Goal: Task Accomplishment & Management: Use online tool/utility

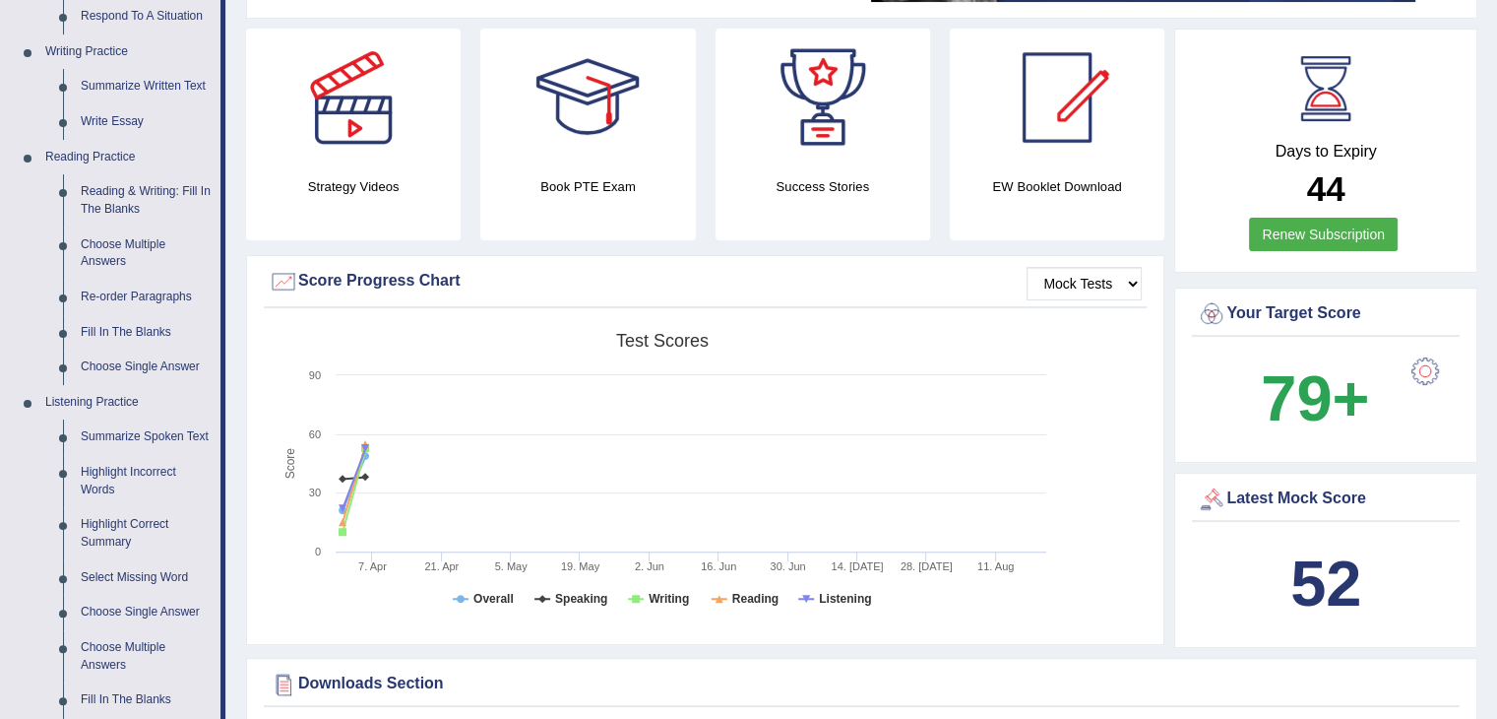
click at [914, 39] on link at bounding box center [823, 98] width 215 height 138
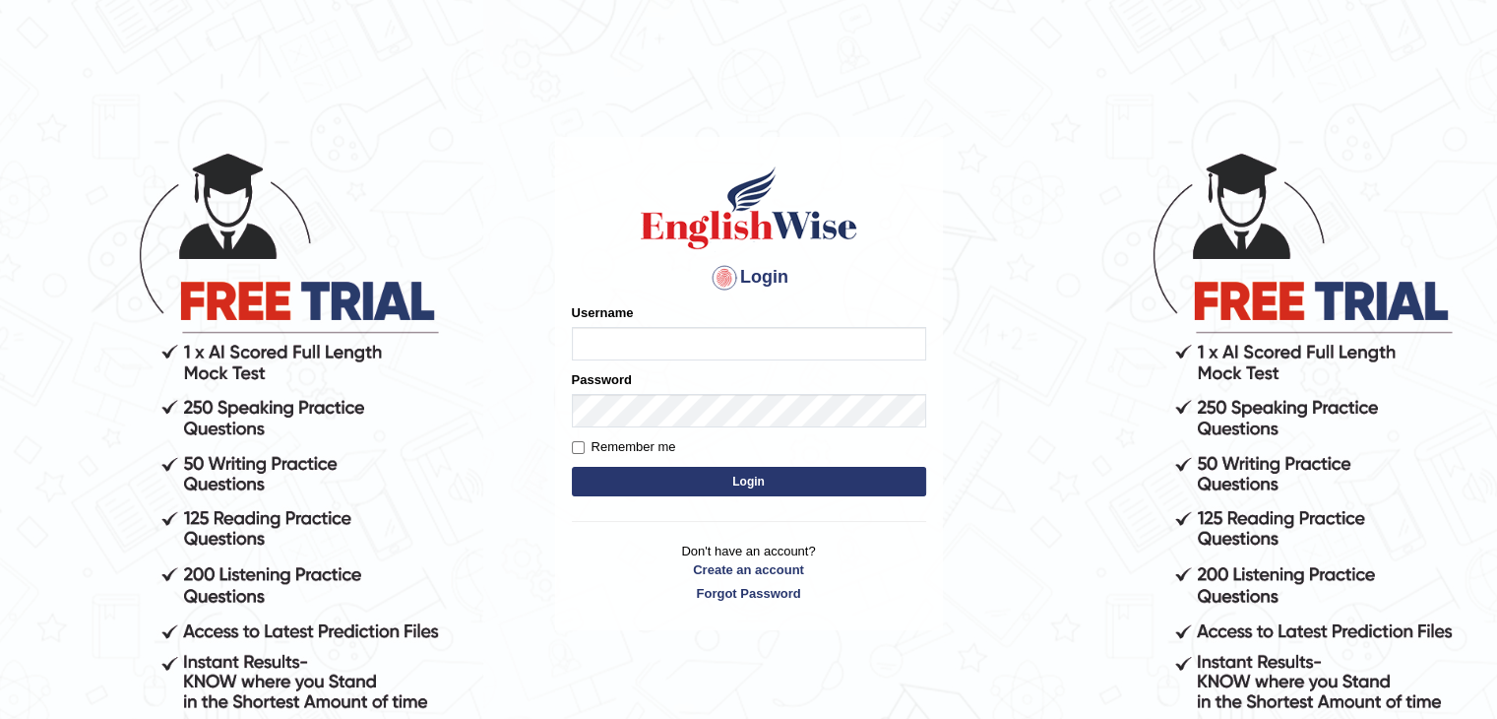
type input "mambwe"
click at [599, 493] on button "Login" at bounding box center [749, 482] width 354 height 30
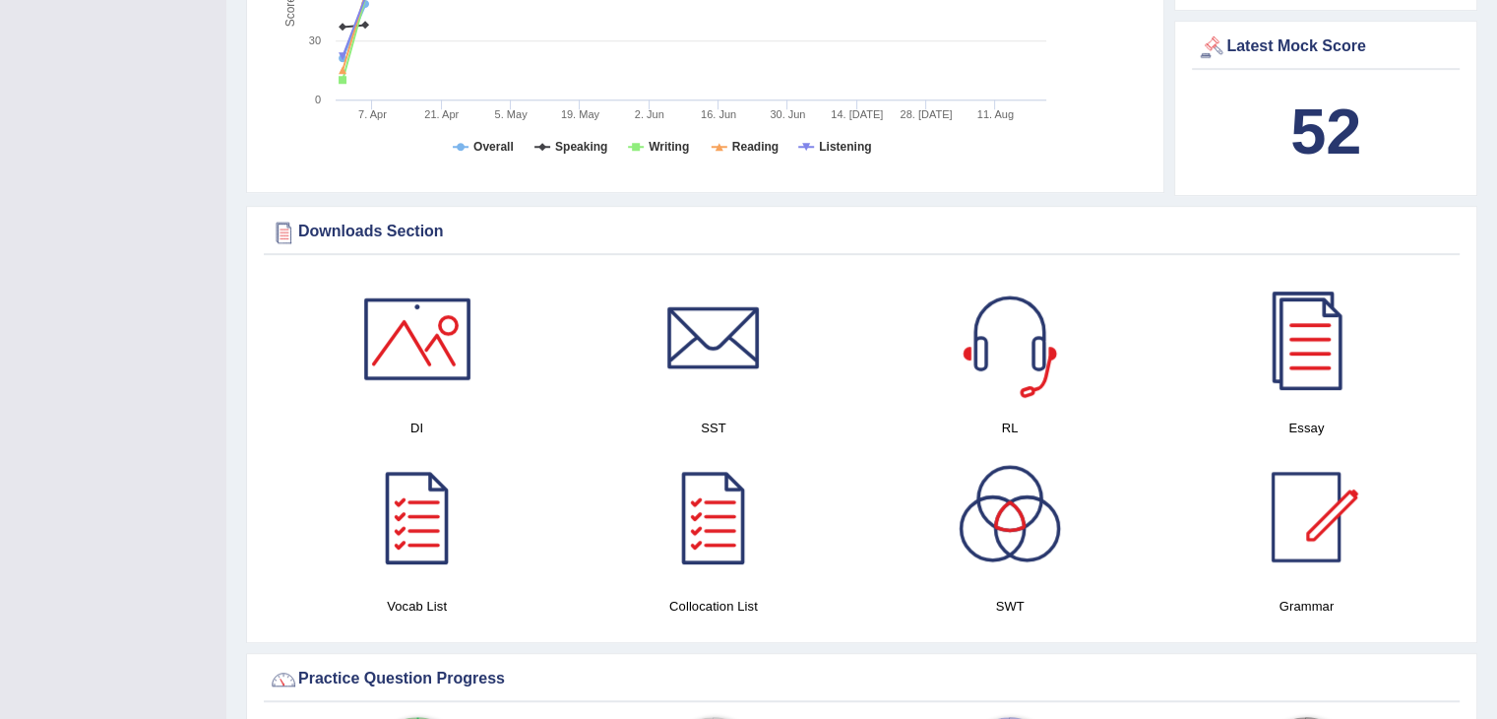
scroll to position [945, 0]
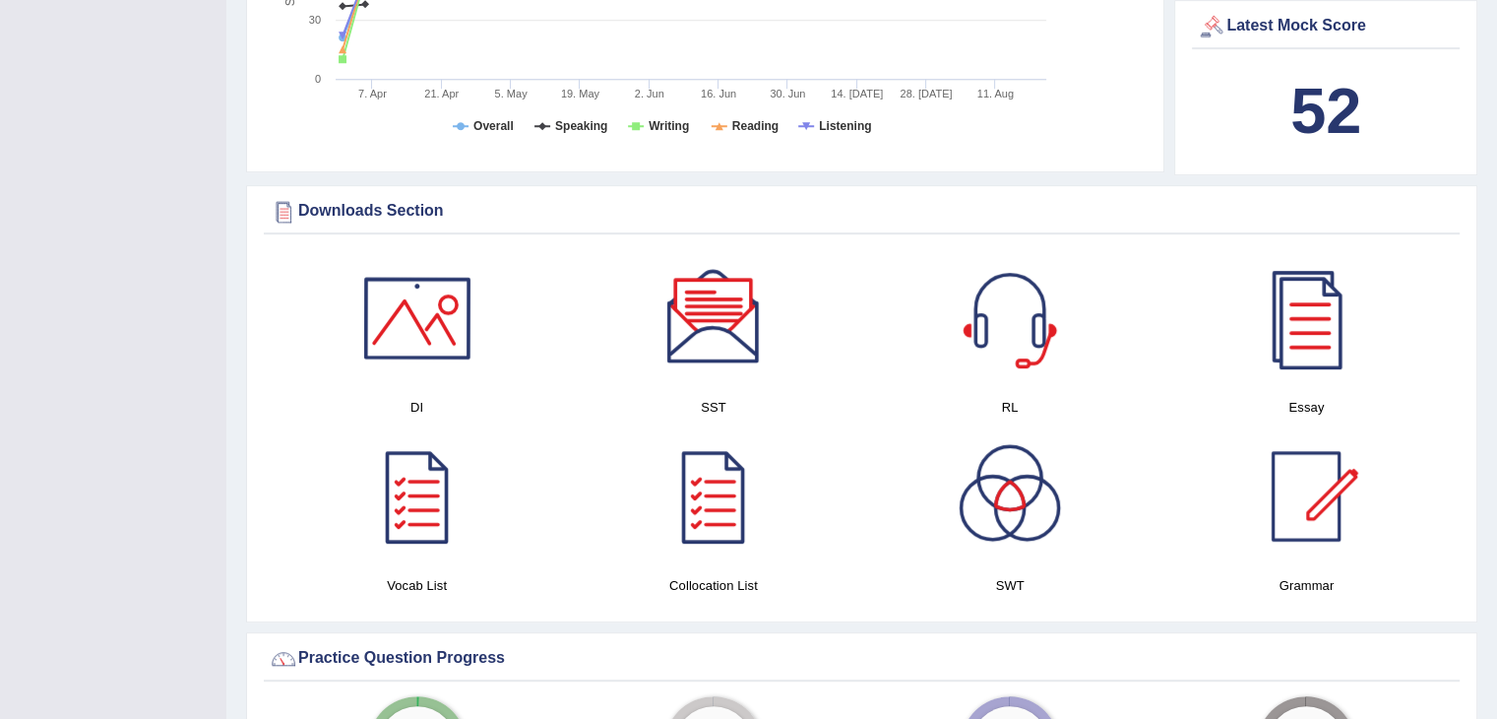
click at [432, 308] on div at bounding box center [417, 318] width 138 height 138
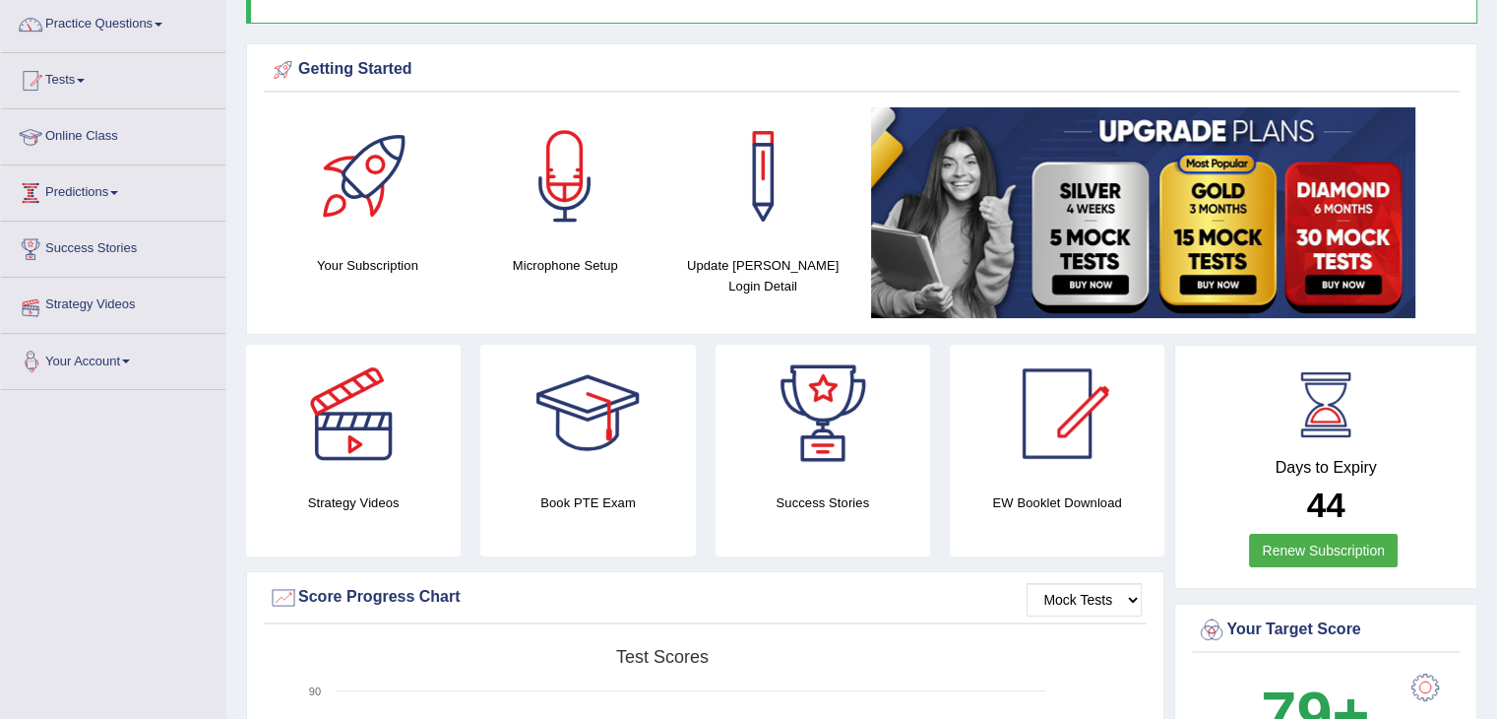
scroll to position [0, 0]
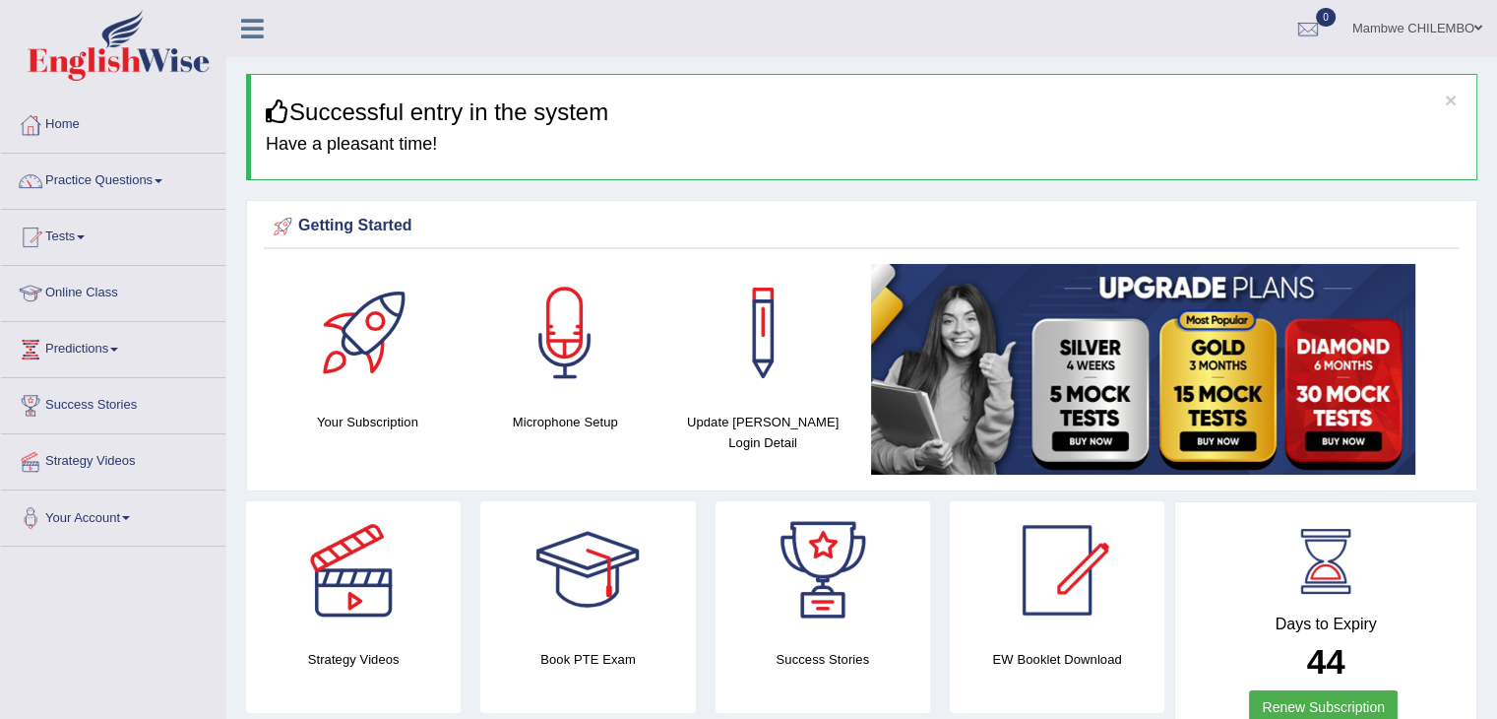
click at [84, 300] on link "Online Class" at bounding box center [113, 290] width 224 height 49
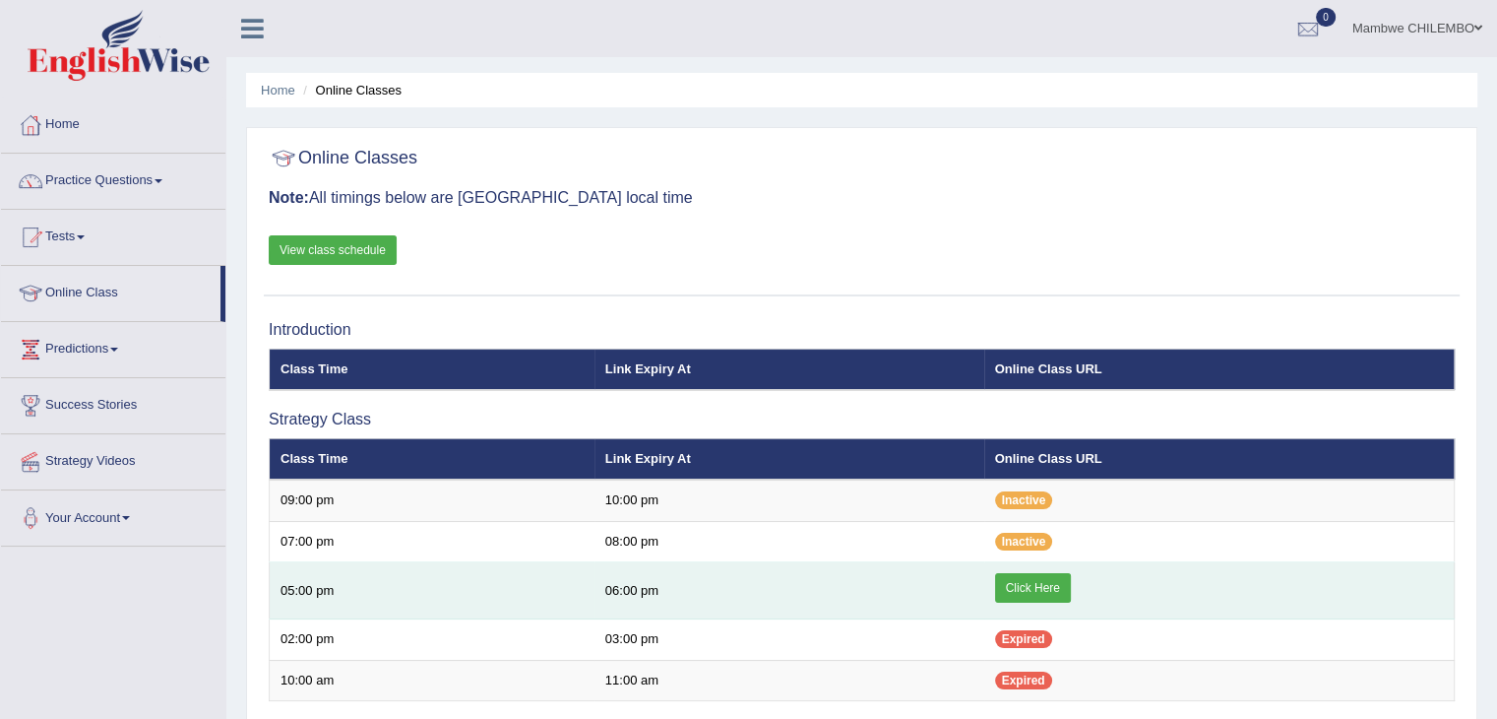
click at [1026, 589] on link "Click Here" at bounding box center [1033, 588] width 76 height 30
